Goal: Task Accomplishment & Management: Manage account settings

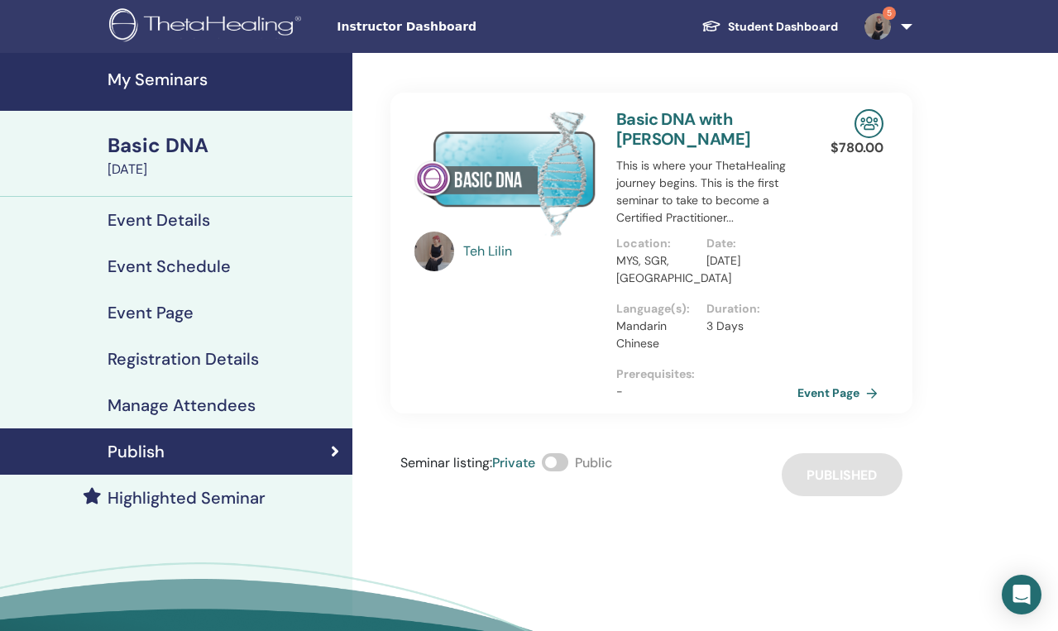
click at [752, 26] on link "5" at bounding box center [885, 26] width 68 height 53
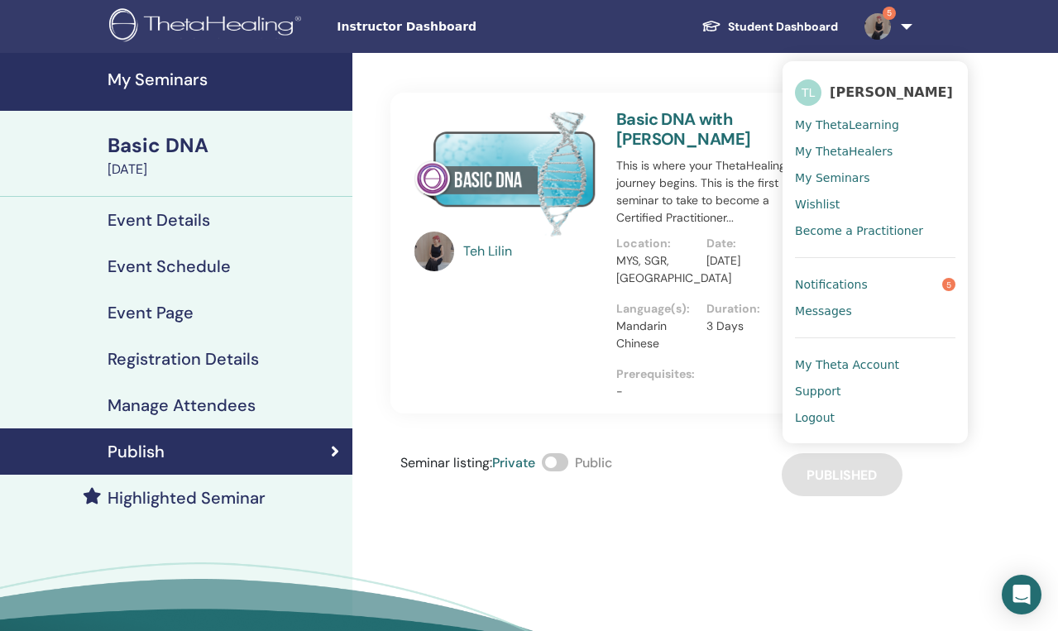
click at [752, 123] on span "My ThetaLearning" at bounding box center [847, 124] width 104 height 15
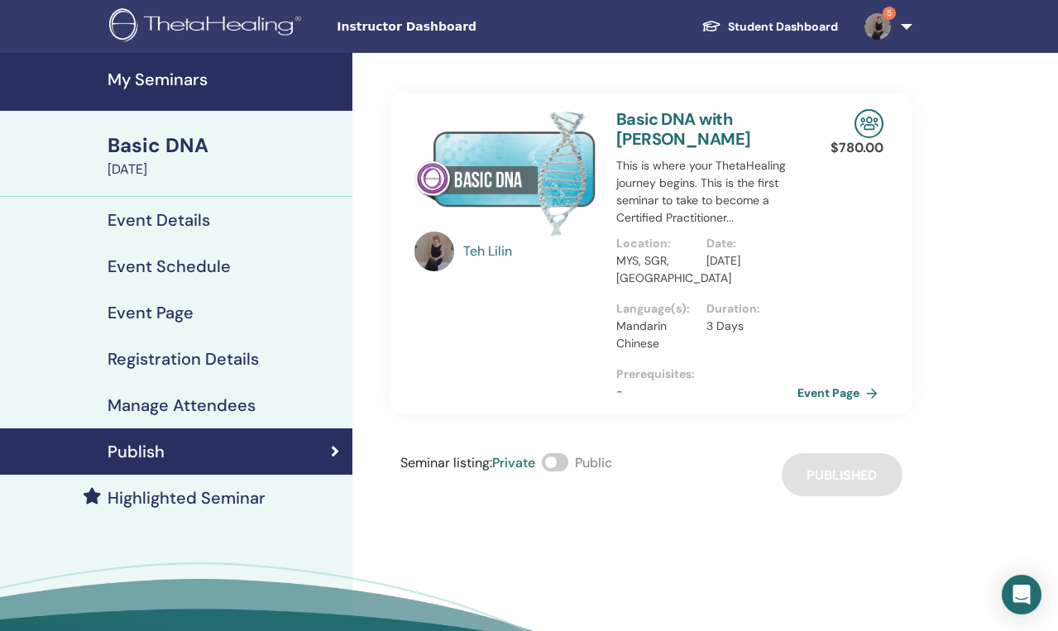
click at [17, 166] on div "Basic DNA September 05, 2025" at bounding box center [176, 154] width 352 height 86
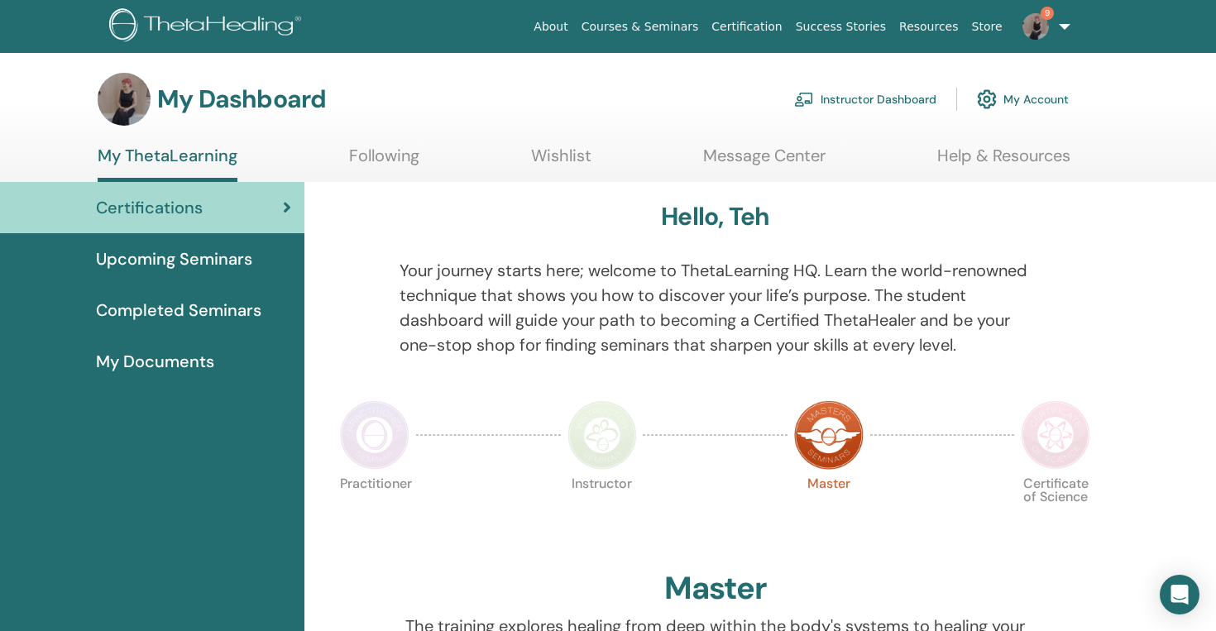
click at [853, 94] on link "Instructor Dashboard" at bounding box center [865, 99] width 142 height 36
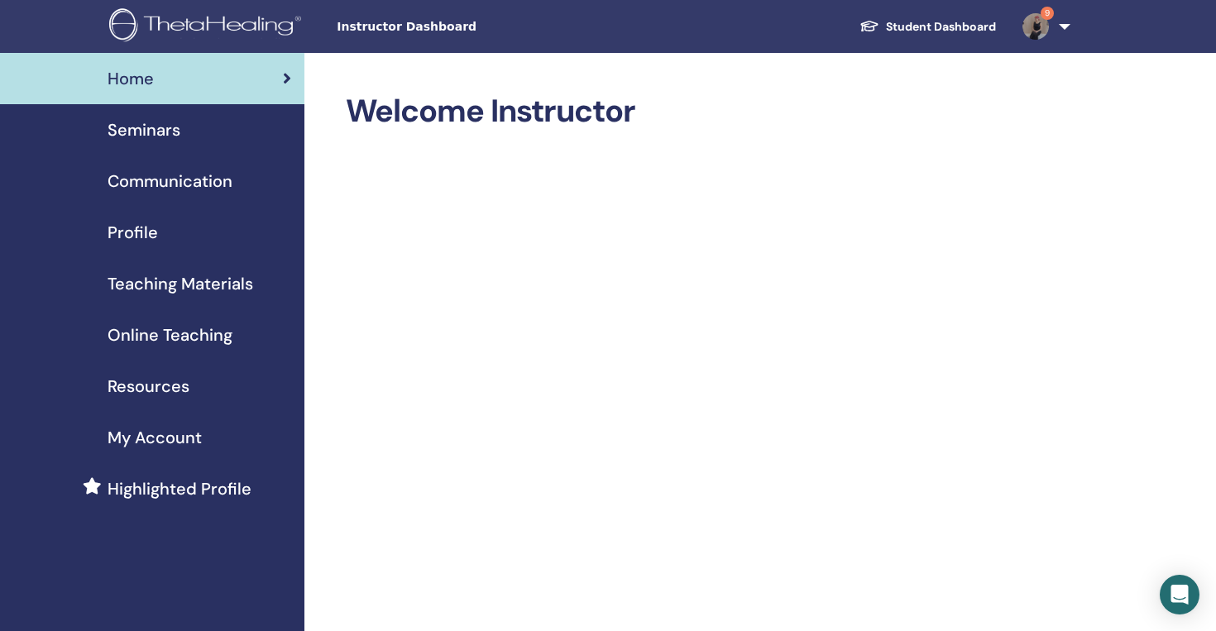
click at [912, 36] on link "Student Dashboard" at bounding box center [927, 27] width 163 height 31
click at [915, 31] on link "Student Dashboard" at bounding box center [927, 27] width 163 height 31
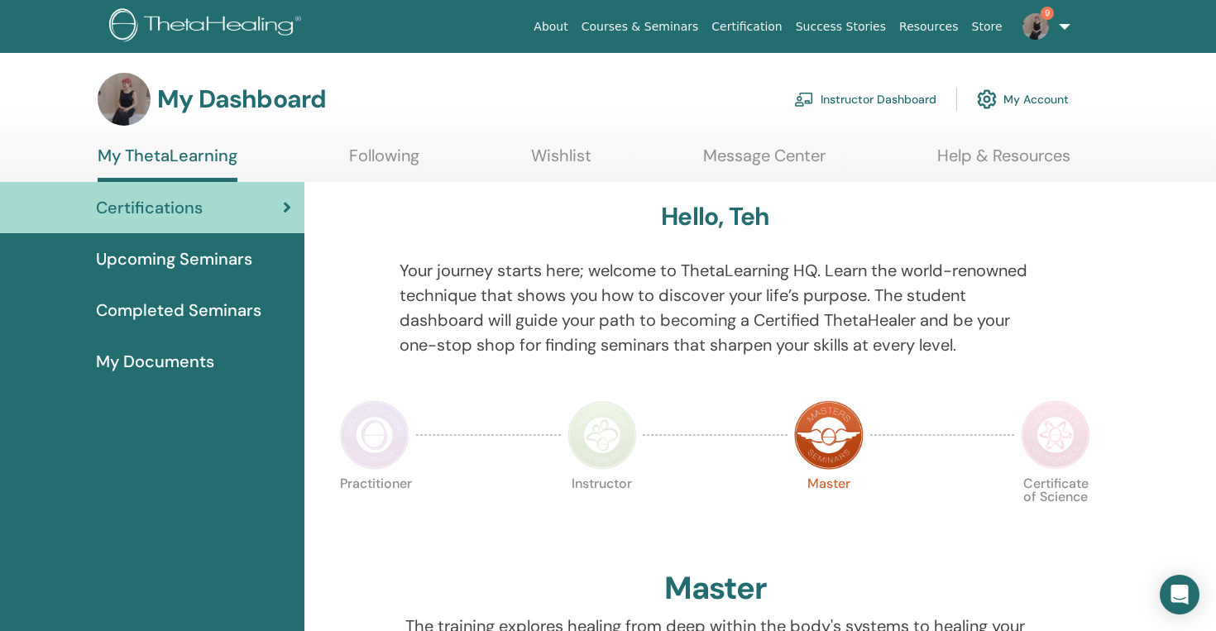
click at [245, 256] on span "Upcoming Seminars" at bounding box center [174, 258] width 156 height 25
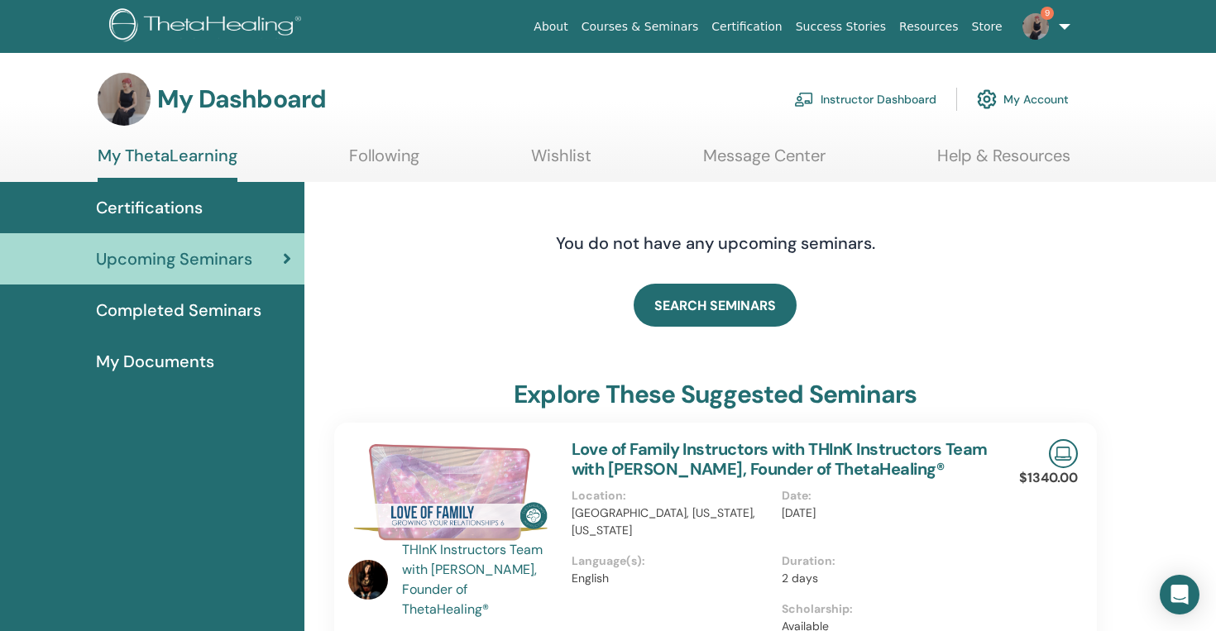
click at [878, 99] on link "Instructor Dashboard" at bounding box center [865, 99] width 142 height 36
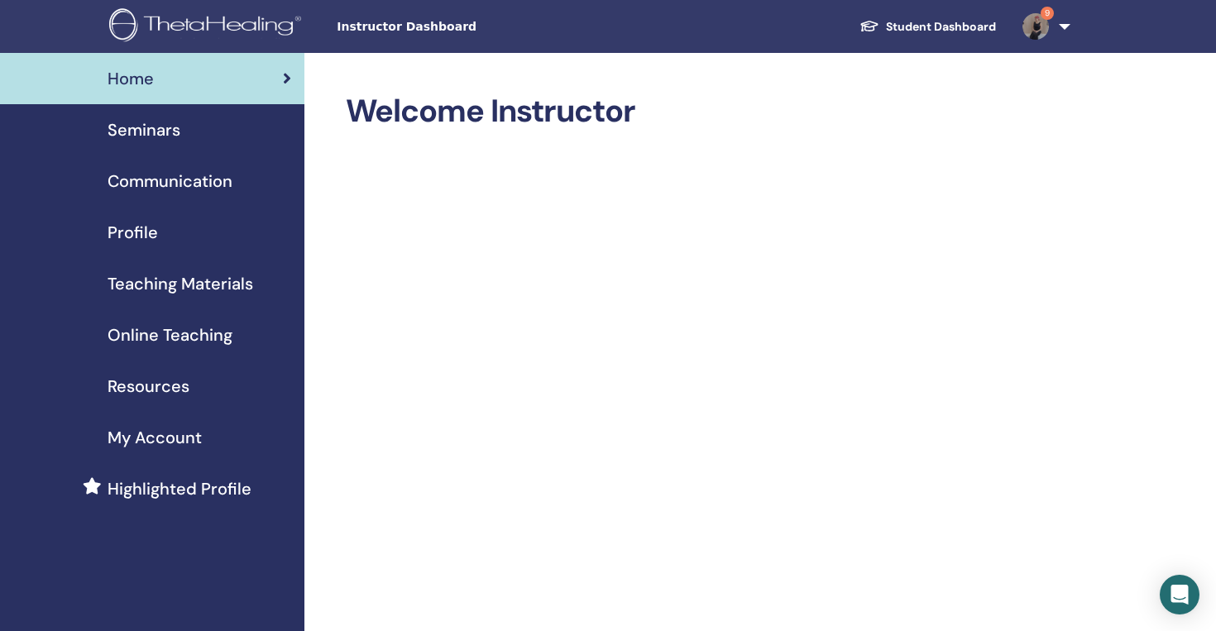
click at [155, 116] on link "Seminars" at bounding box center [152, 129] width 304 height 51
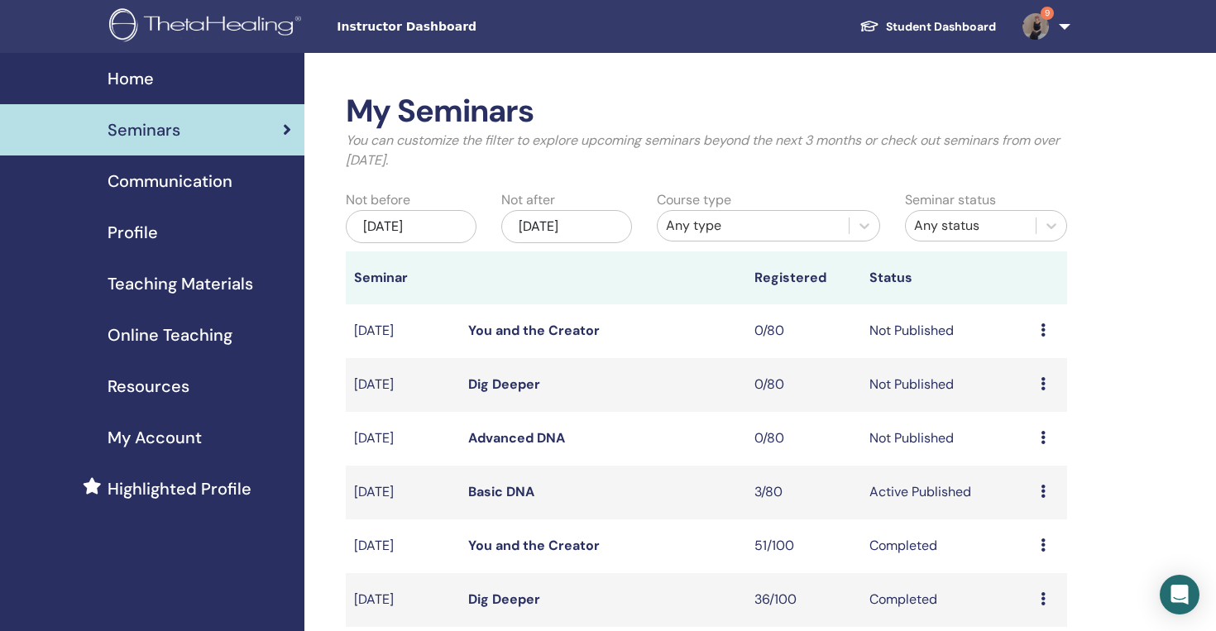
click at [507, 493] on link "Basic DNA" at bounding box center [501, 491] width 66 height 17
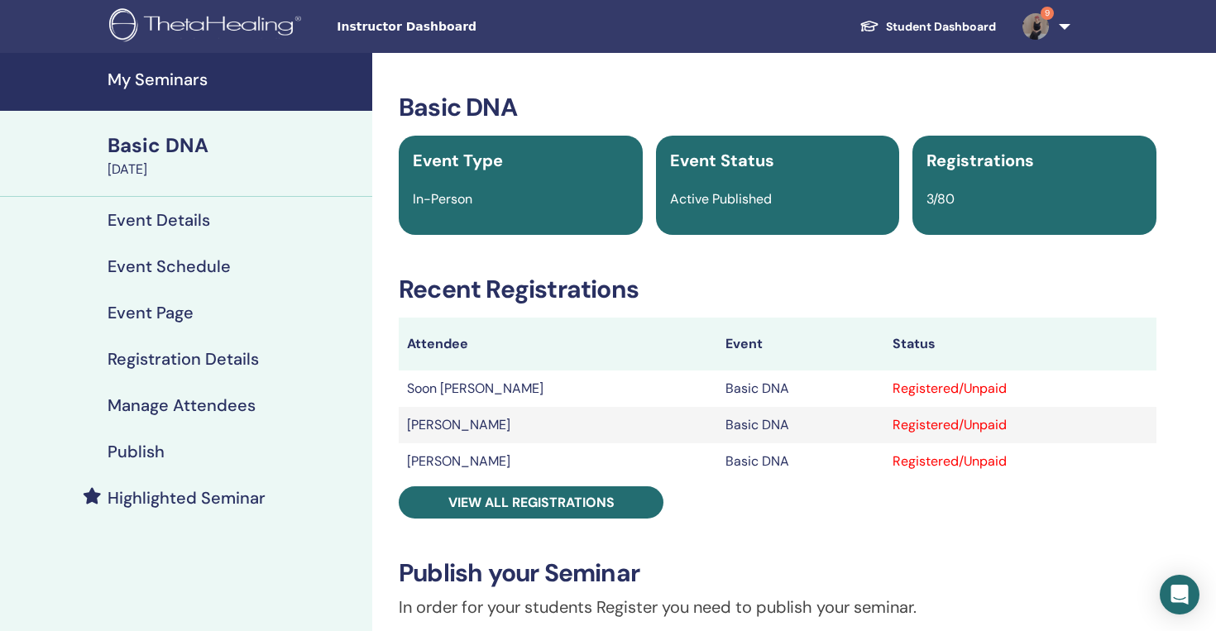
click at [509, 528] on div "Basic DNA Event Type In-Person Event Status Active Published Registrations 3/80…" at bounding box center [777, 596] width 791 height 1006
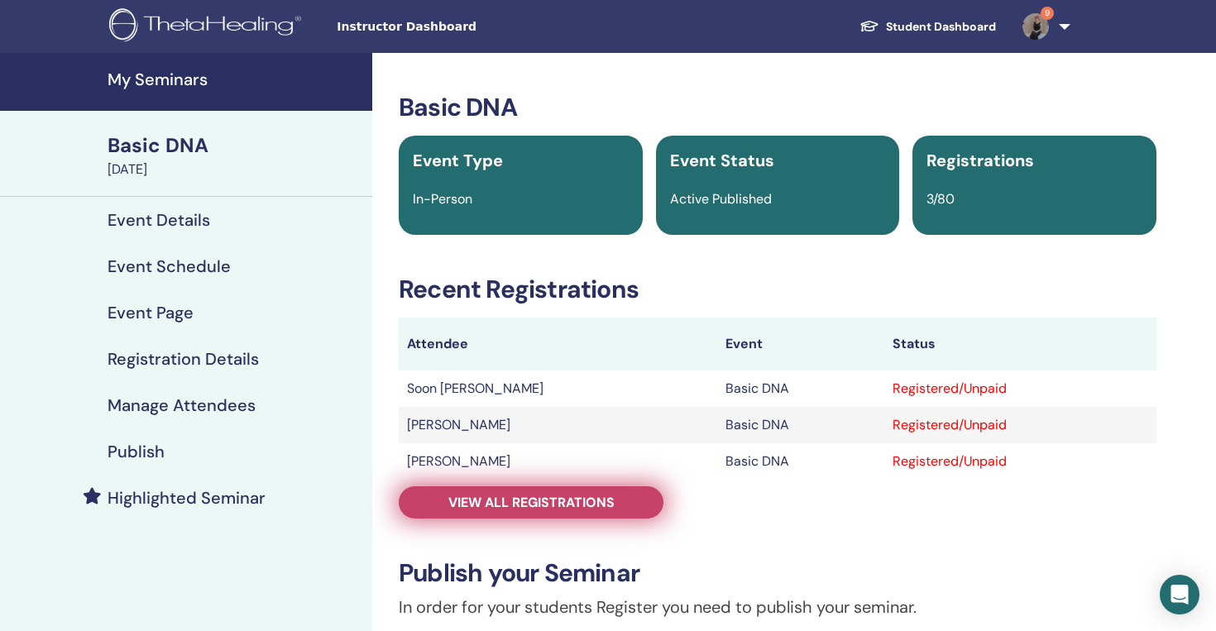
click at [535, 498] on span "View all registrations" at bounding box center [531, 502] width 166 height 17
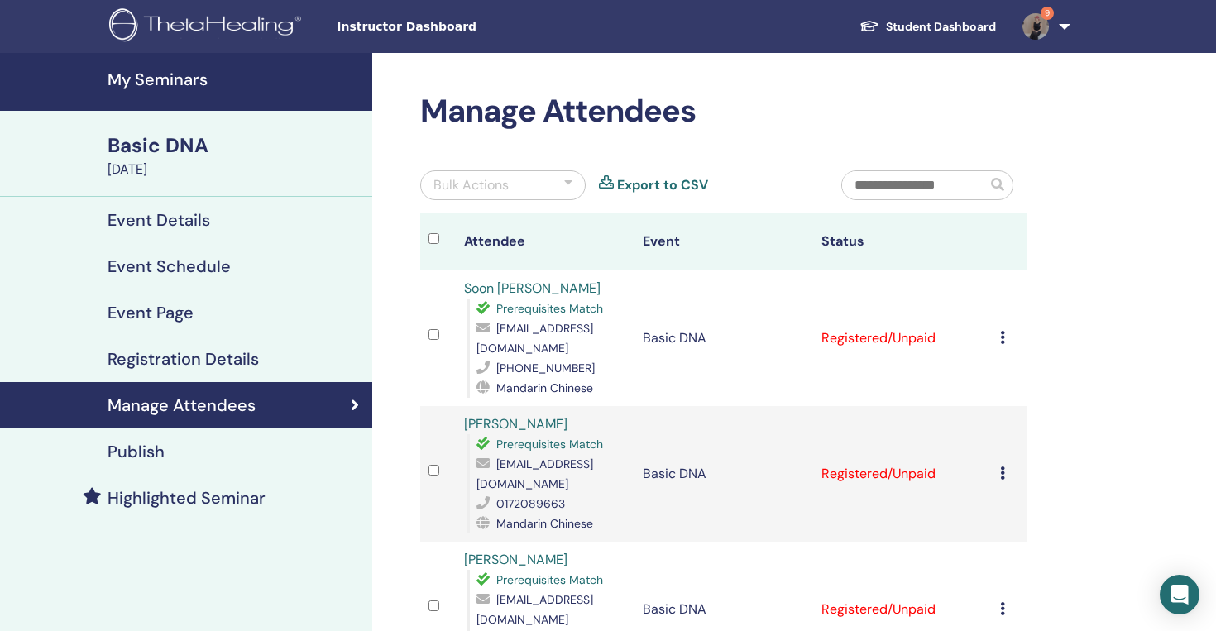
click at [1050, 33] on link "9" at bounding box center [1043, 26] width 68 height 53
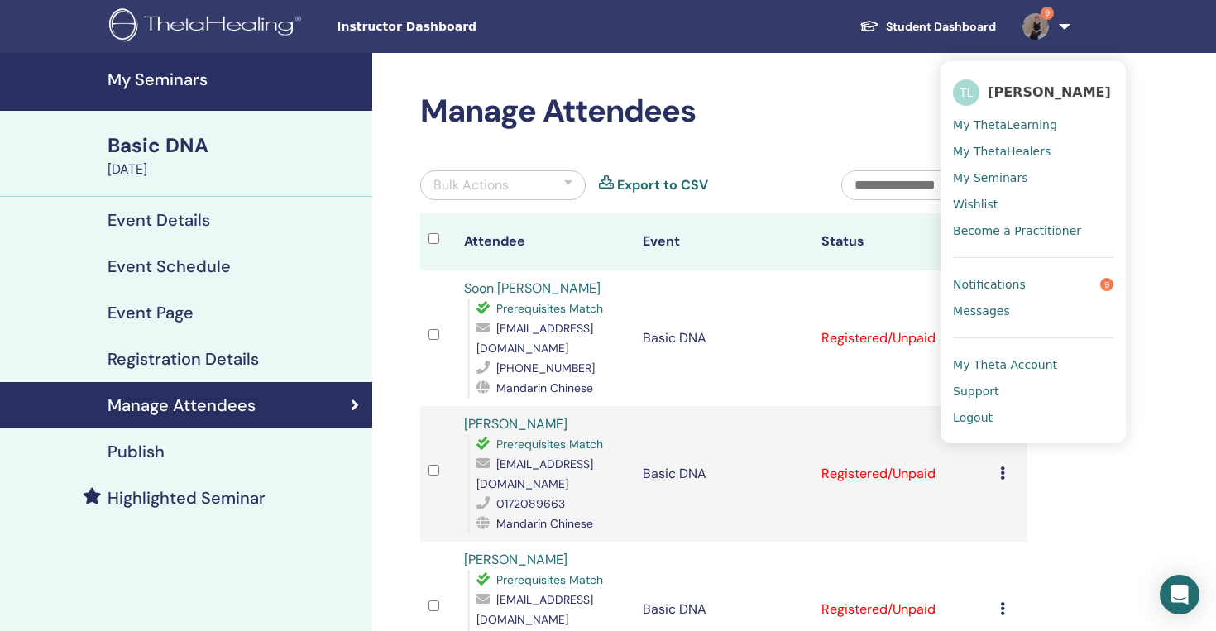
click at [1175, 142] on div "Manage Attendees Bulk Actions Export to CSV Attendee Event Status Soon Wei Toh …" at bounding box center [777, 513] width 810 height 921
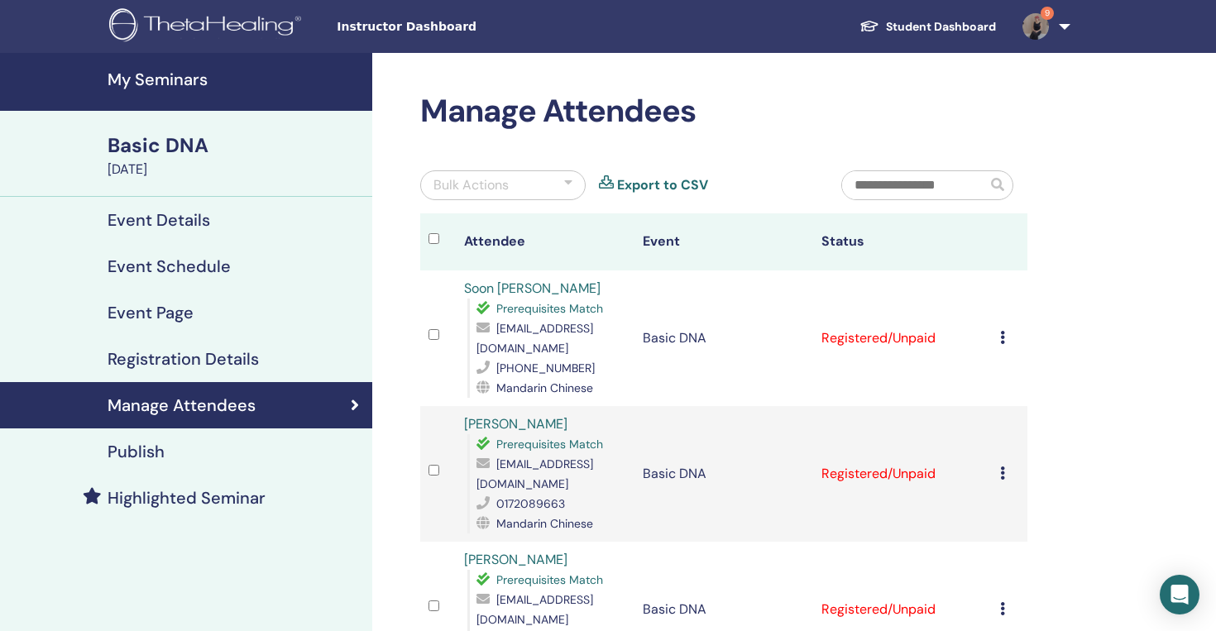
click at [137, 24] on img at bounding box center [208, 26] width 198 height 37
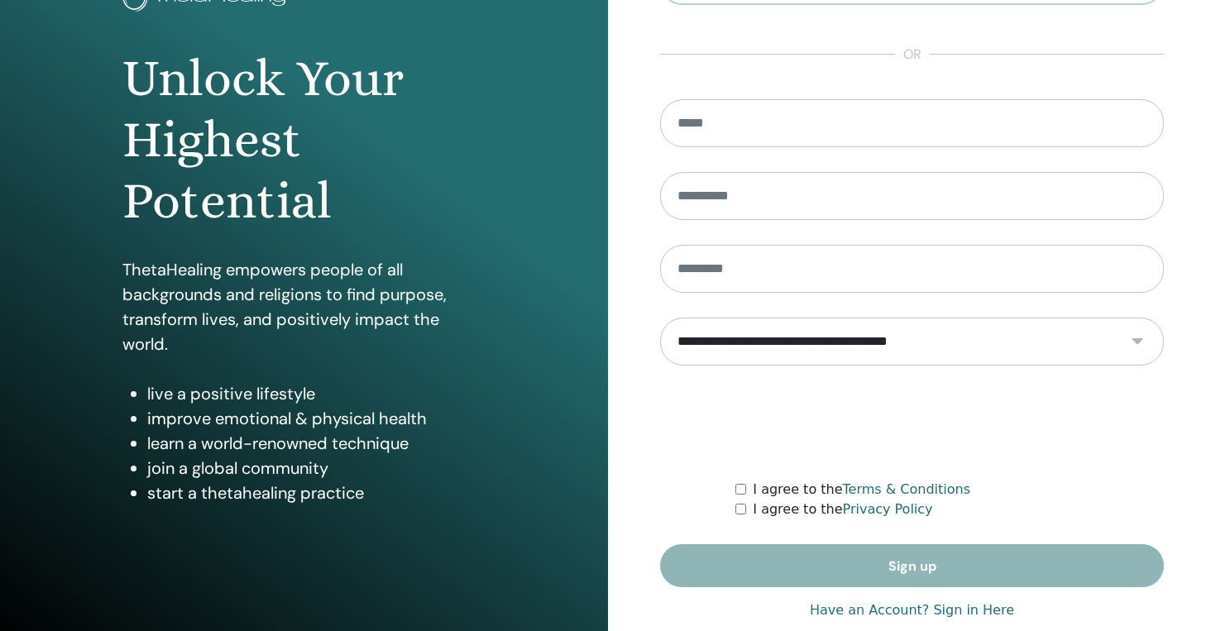
scroll to position [163, 0]
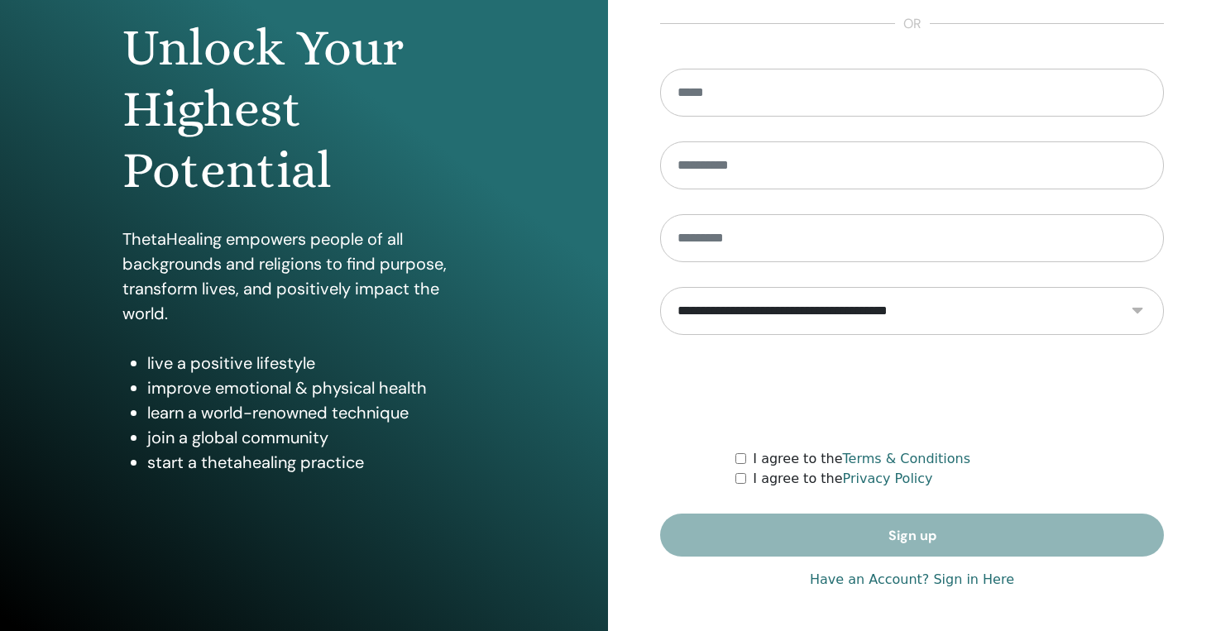
click at [864, 592] on div "**********" at bounding box center [912, 234] width 504 height 738
click at [871, 587] on link "Have an Account? Sign in Here" at bounding box center [912, 580] width 204 height 20
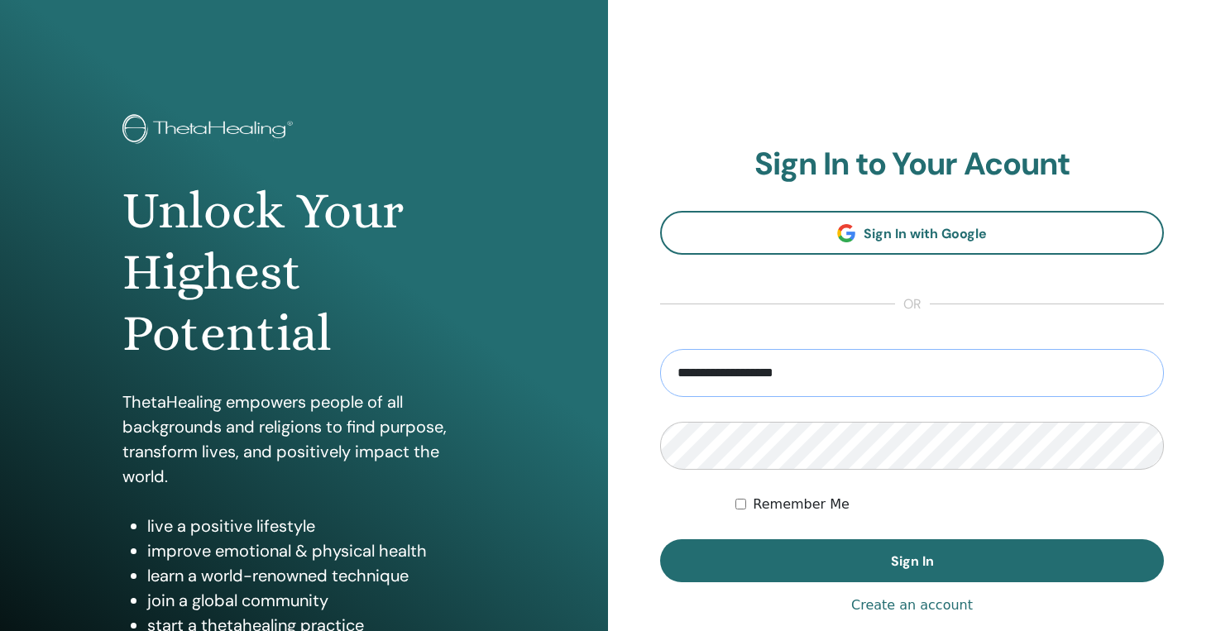
click at [731, 373] on input "**********" at bounding box center [912, 373] width 504 height 48
type input "**********"
click at [660, 539] on button "Sign In" at bounding box center [912, 560] width 504 height 43
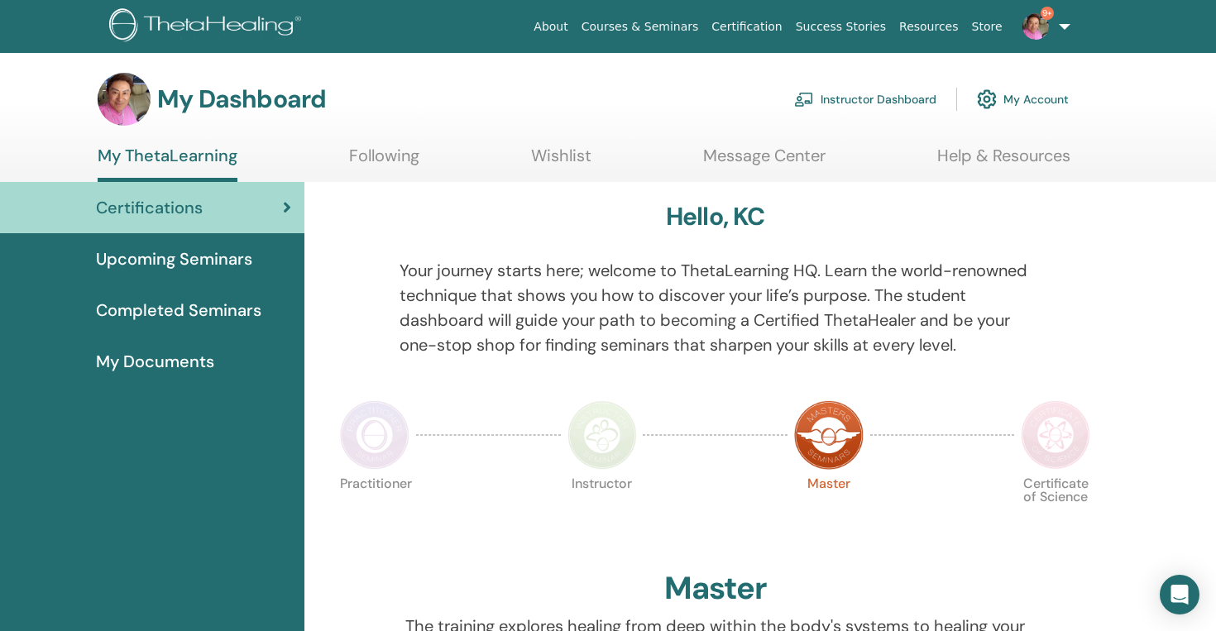
click at [859, 94] on link "Instructor Dashboard" at bounding box center [865, 99] width 142 height 36
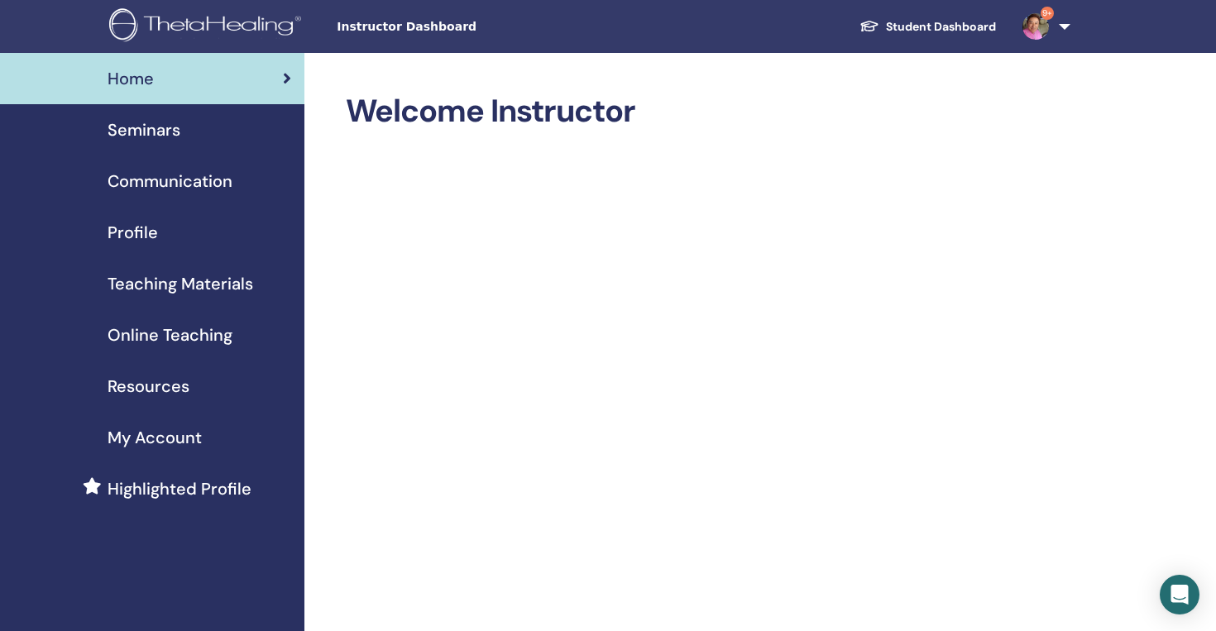
click at [906, 37] on link "Student Dashboard" at bounding box center [927, 27] width 163 height 31
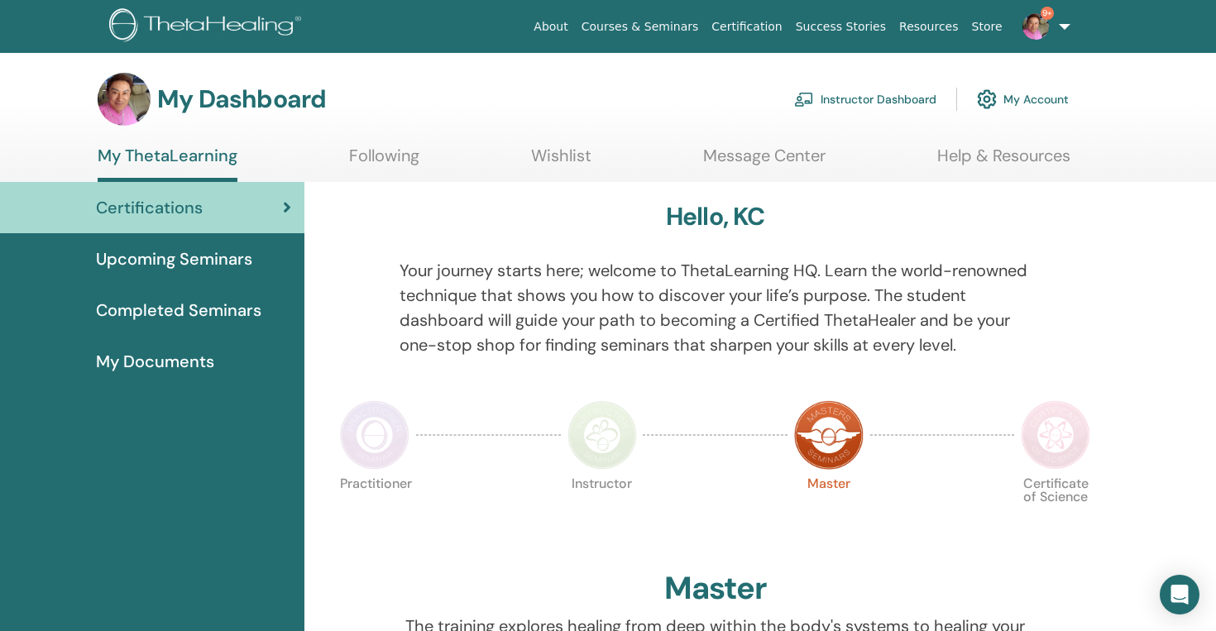
click at [820, 97] on link "Instructor Dashboard" at bounding box center [865, 99] width 142 height 36
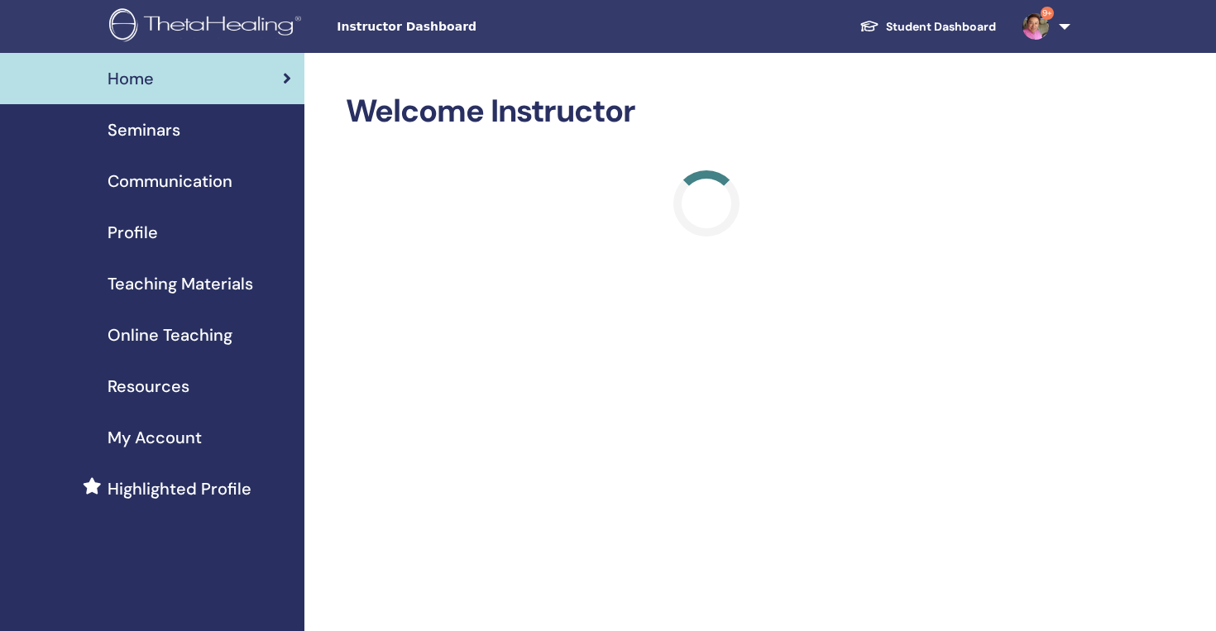
click at [161, 138] on span "Seminars" at bounding box center [144, 129] width 73 height 25
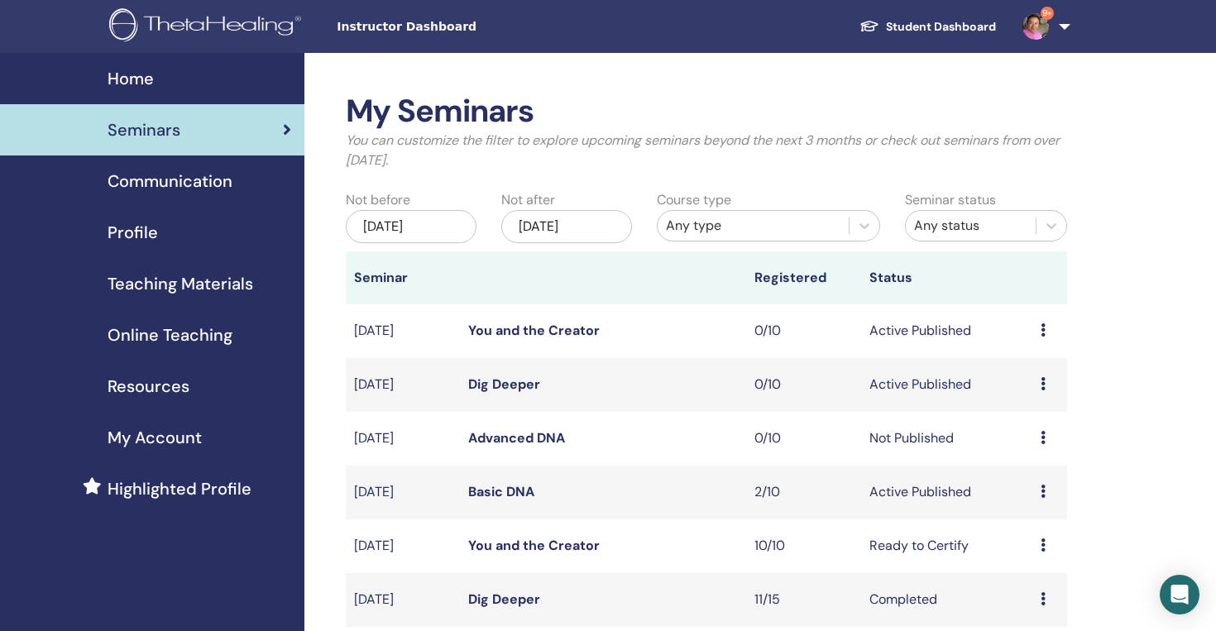
click at [496, 489] on link "Basic DNA" at bounding box center [501, 491] width 66 height 17
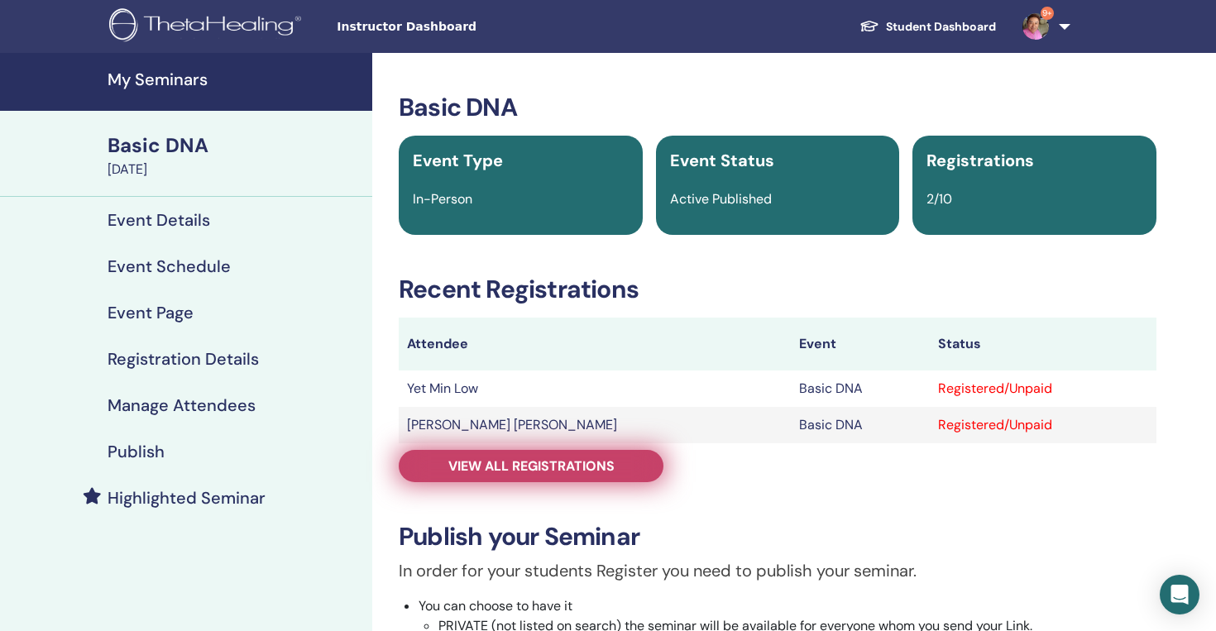
click at [530, 461] on span "View all registrations" at bounding box center [531, 465] width 166 height 17
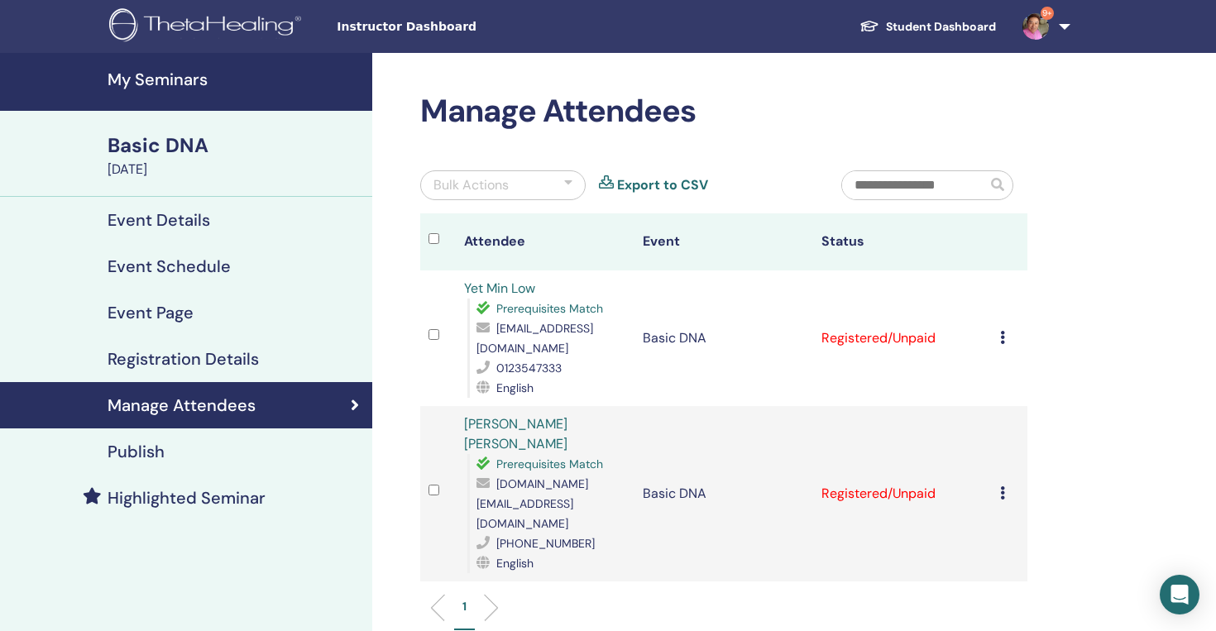
click at [535, 189] on div "Bulk Actions" at bounding box center [502, 185] width 165 height 30
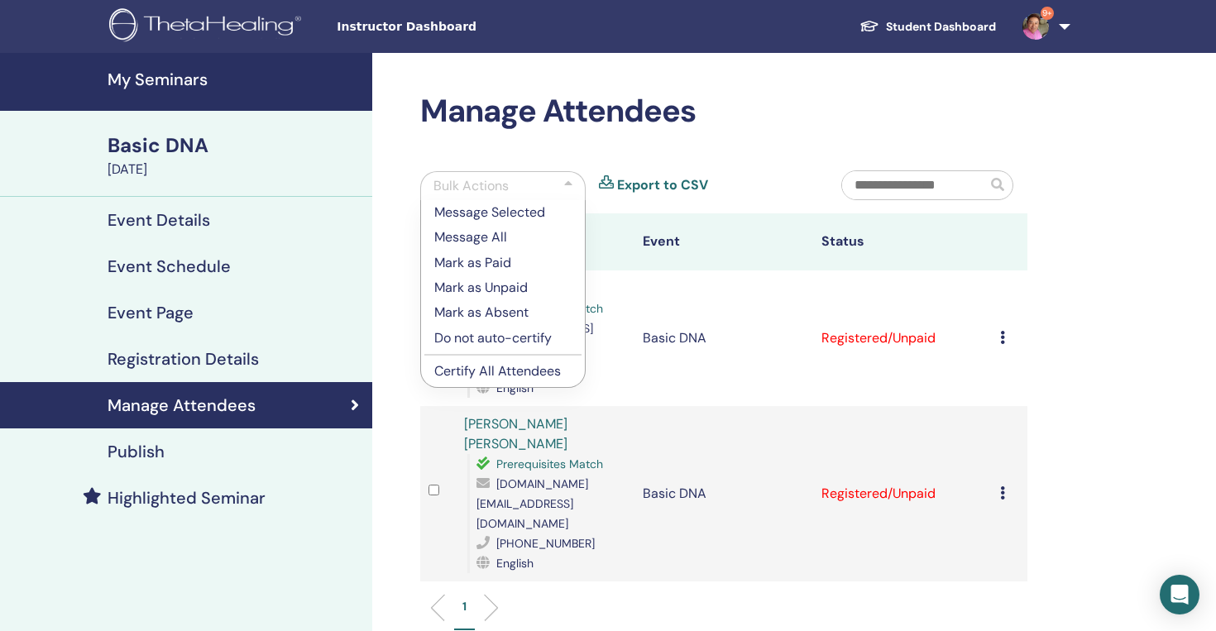
click at [506, 264] on p "Mark as Paid" at bounding box center [502, 263] width 137 height 20
